Goal: Transaction & Acquisition: Book appointment/travel/reservation

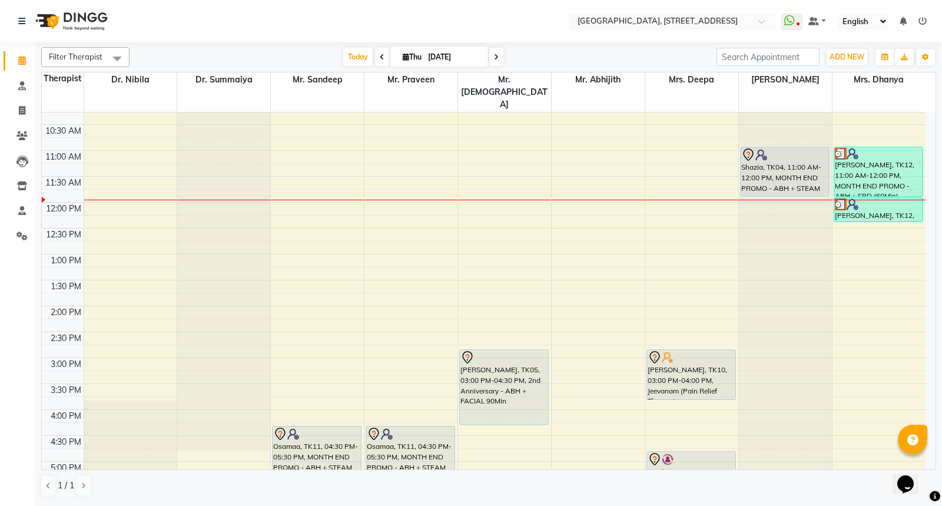
scroll to position [168, 0]
click at [282, 181] on div "7:00 AM 7:30 AM 8:00 AM 8:30 AM 9:00 AM 9:30 AM 10:00 AM 10:30 AM 11:00 AM 11:3…" at bounding box center [484, 359] width 884 height 828
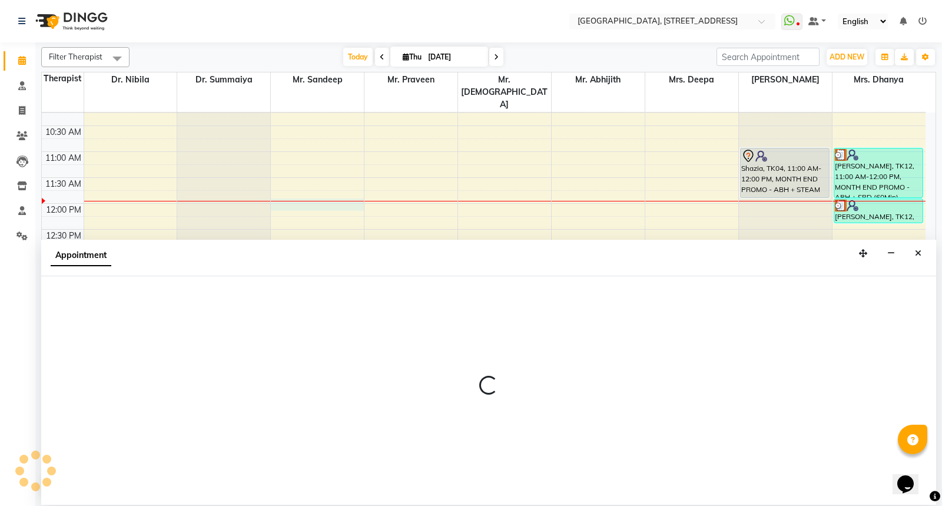
select select "27240"
select select "720"
select select "tentative"
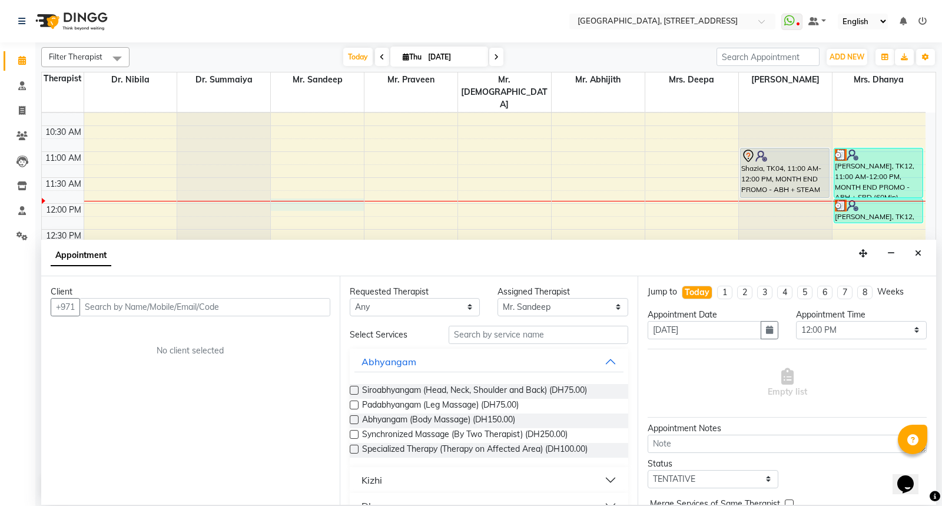
click at [131, 314] on input "text" at bounding box center [204, 307] width 251 height 18
click at [94, 306] on input "55445705" at bounding box center [180, 307] width 202 height 18
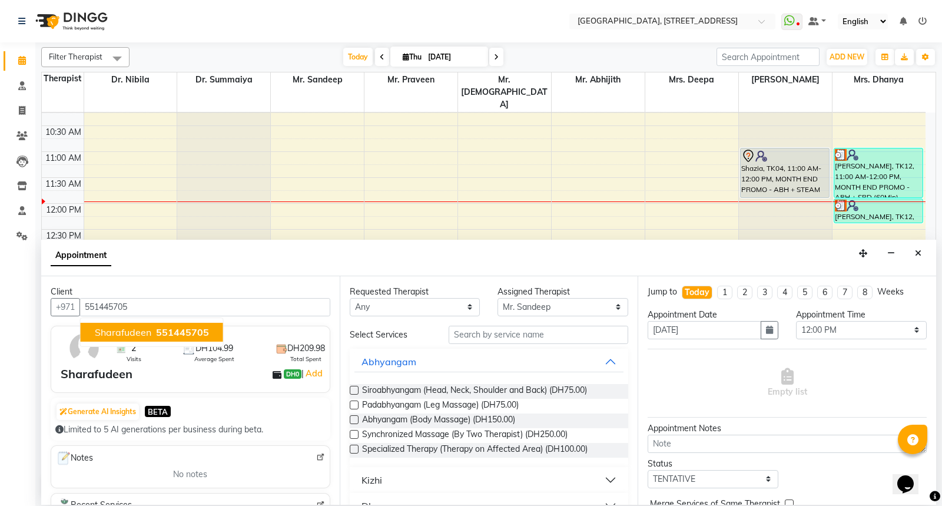
click at [130, 328] on span "Sharafudeen" at bounding box center [123, 332] width 57 height 12
type input "551445705"
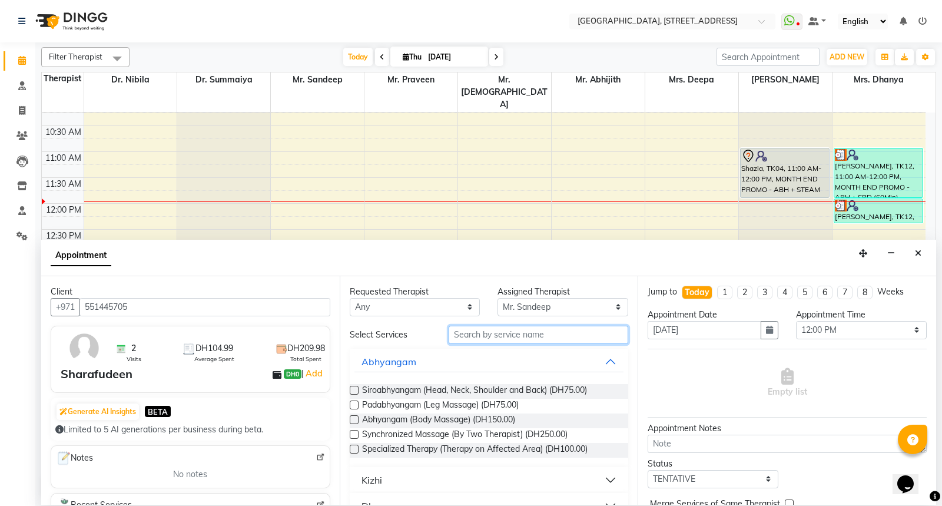
click at [492, 333] on input "text" at bounding box center [539, 335] width 180 height 18
drag, startPoint x: 469, startPoint y: 412, endPoint x: 439, endPoint y: 259, distance: 155.5
click at [439, 259] on div "Appointment" at bounding box center [488, 258] width 895 height 37
click at [473, 336] on input "text" at bounding box center [539, 335] width 180 height 18
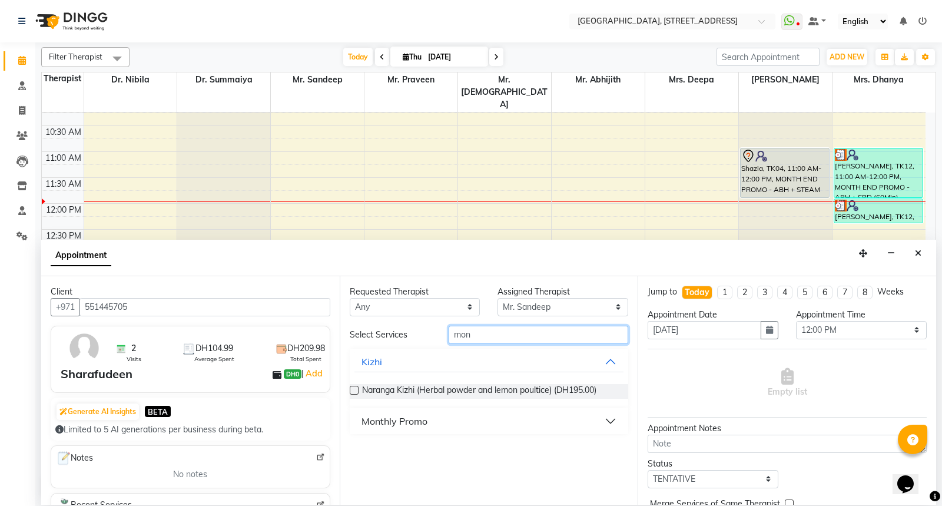
type input "mon"
click at [394, 418] on div "Monthly Promo" at bounding box center [395, 421] width 66 height 14
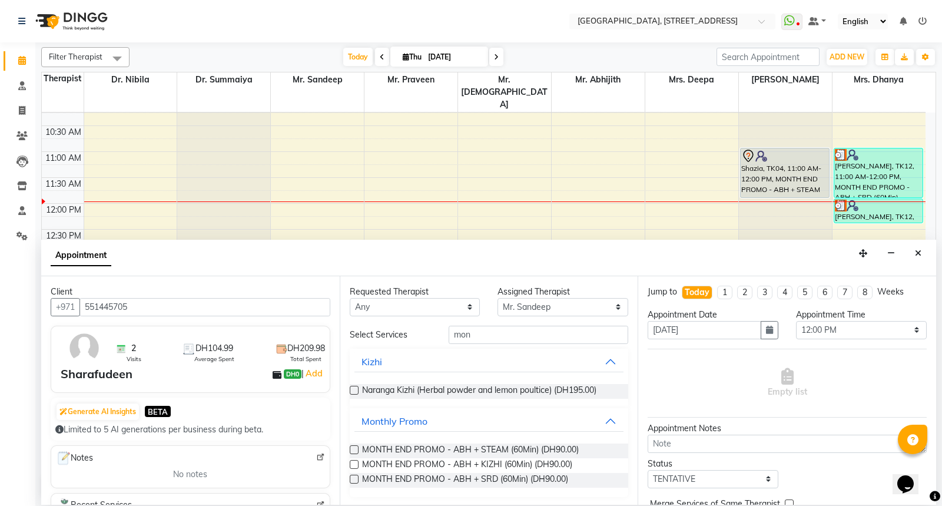
click at [354, 448] on label at bounding box center [354, 449] width 9 height 9
click at [354, 448] on input "checkbox" at bounding box center [354, 451] width 8 height 8
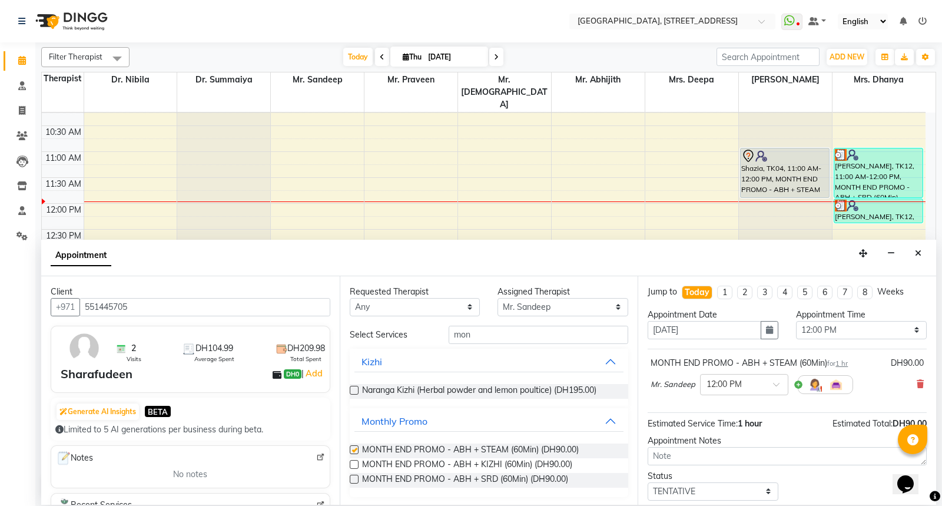
checkbox input "false"
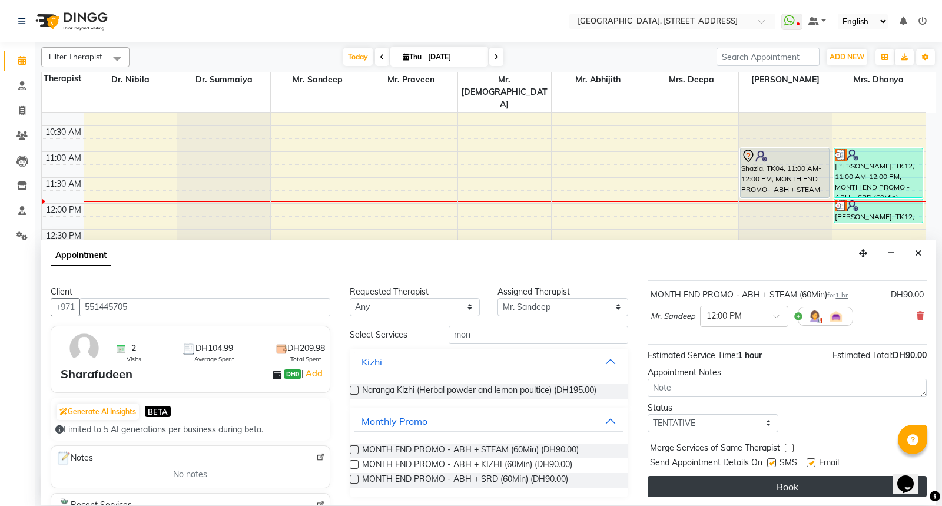
click at [779, 483] on button "Book" at bounding box center [787, 486] width 279 height 21
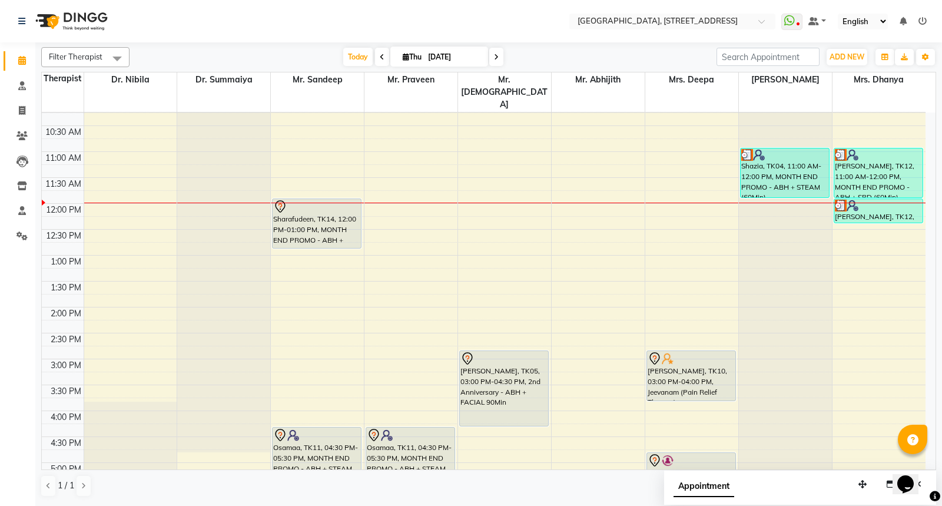
drag, startPoint x: 941, startPoint y: 324, endPoint x: 459, endPoint y: 16, distance: 573.0
click at [459, 16] on nav "Select Location × [GEOGRAPHIC_DATA] E11 WhatsApp Status ✕ Status: Disconnected …" at bounding box center [471, 21] width 942 height 42
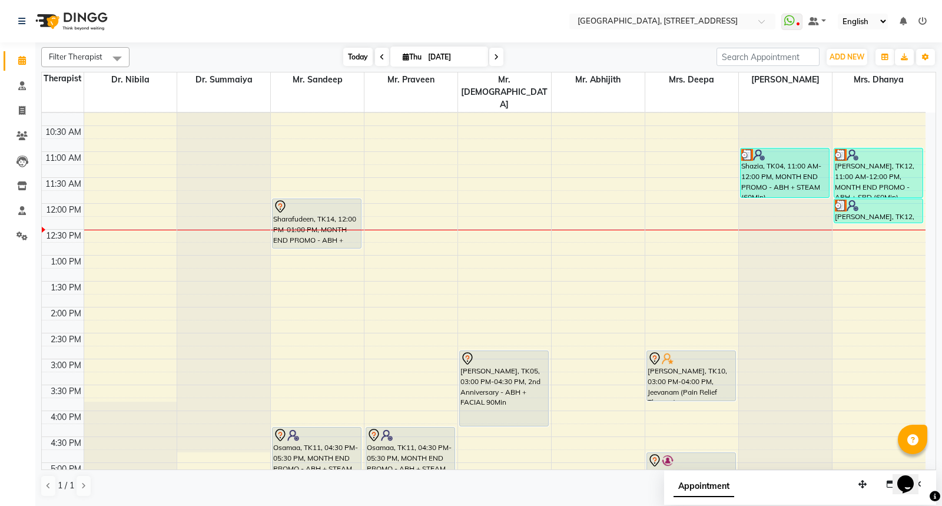
drag, startPoint x: 462, startPoint y: 71, endPoint x: 351, endPoint y: 50, distance: 113.2
click at [351, 50] on span "Today" at bounding box center [357, 57] width 29 height 18
